Goal: Find specific page/section: Find specific page/section

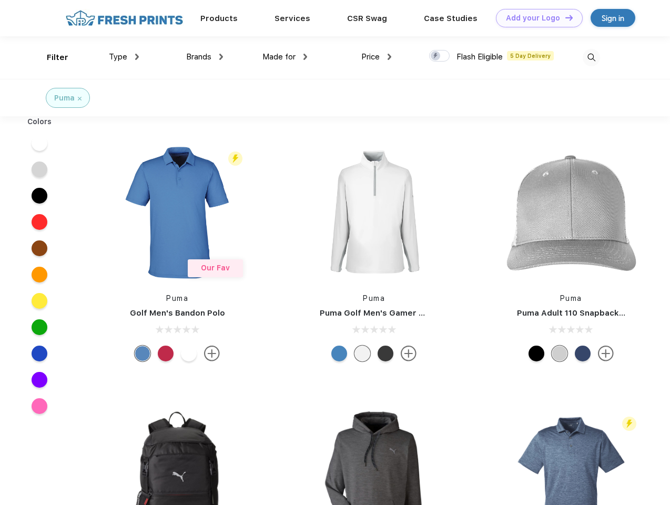
click at [536, 18] on link "Add your Logo Design Tool" at bounding box center [539, 18] width 87 height 18
click at [0, 0] on div "Design Tool" at bounding box center [0, 0] width 0 height 0
click at [564, 17] on link "Add your Logo Design Tool" at bounding box center [539, 18] width 87 height 18
click at [51, 57] on div "Filter" at bounding box center [58, 58] width 22 height 12
click at [124, 57] on span "Type" at bounding box center [118, 56] width 18 height 9
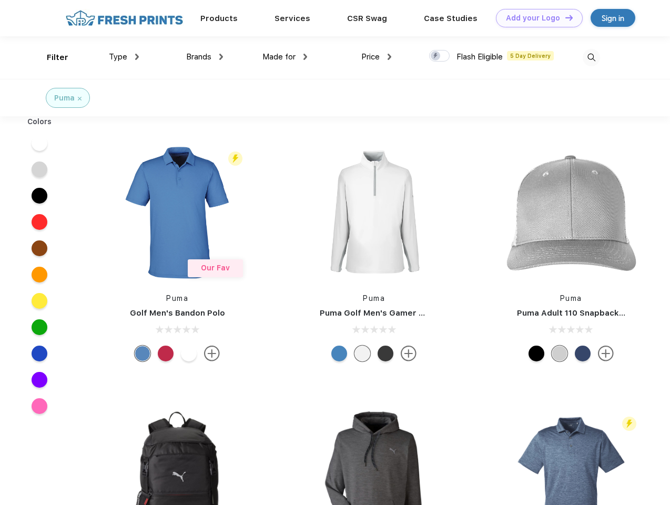
click at [205, 57] on span "Brands" at bounding box center [198, 56] width 25 height 9
click at [285, 57] on span "Made for" at bounding box center [279, 56] width 33 height 9
click at [377, 57] on span "Price" at bounding box center [370, 56] width 18 height 9
click at [440, 56] on div at bounding box center [439, 56] width 21 height 12
click at [436, 56] on input "checkbox" at bounding box center [432, 52] width 7 height 7
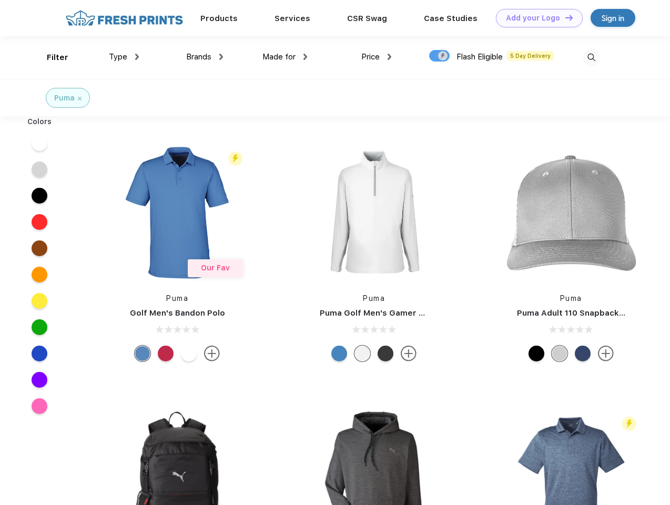
click at [591, 57] on img at bounding box center [591, 57] width 17 height 17
